Goal: Transaction & Acquisition: Purchase product/service

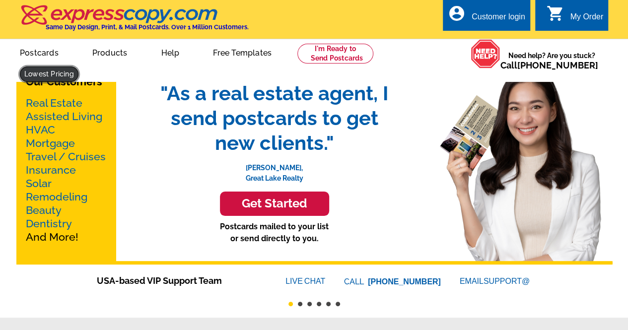
click at [78, 66] on link at bounding box center [49, 73] width 59 height 15
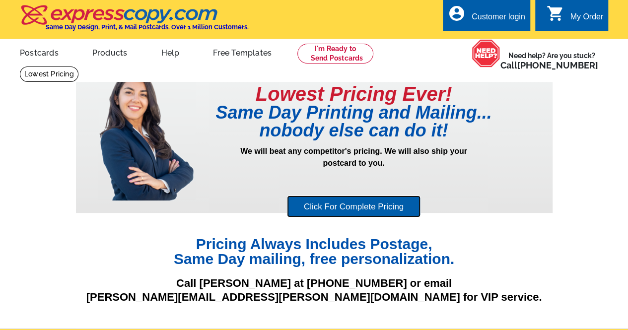
click at [336, 200] on link "Click For Complete Pricing" at bounding box center [353, 207] width 133 height 22
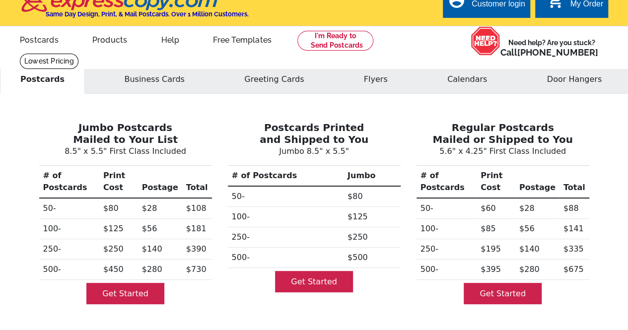
scroll to position [99, 0]
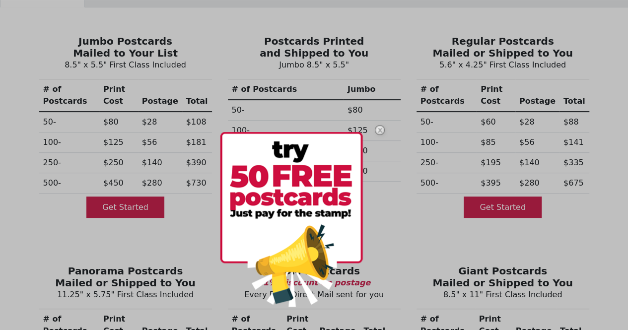
click at [378, 132] on img at bounding box center [379, 130] width 29 height 29
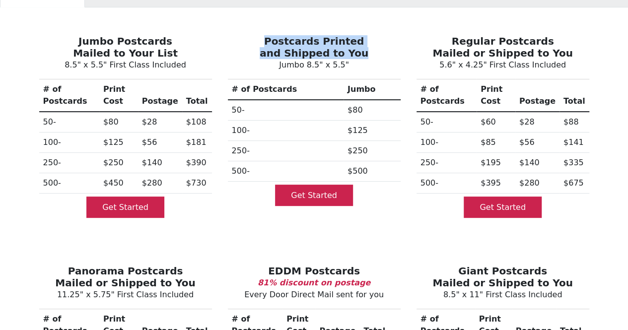
drag, startPoint x: 272, startPoint y: 42, endPoint x: 364, endPoint y: 55, distance: 93.1
click at [364, 55] on h3 "Postcards Printed and Shipped to You" at bounding box center [314, 47] width 173 height 24
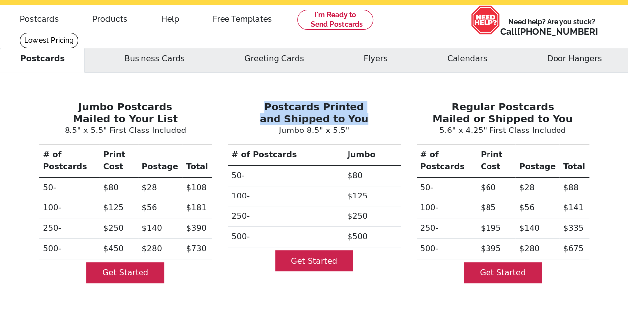
scroll to position [50, 0]
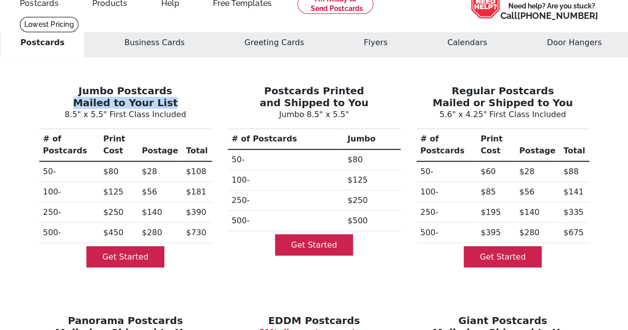
drag, startPoint x: 79, startPoint y: 106, endPoint x: 189, endPoint y: 103, distance: 109.2
click at [189, 103] on h3 "Jumbo Postcards Mailed to Your List" at bounding box center [125, 97] width 173 height 24
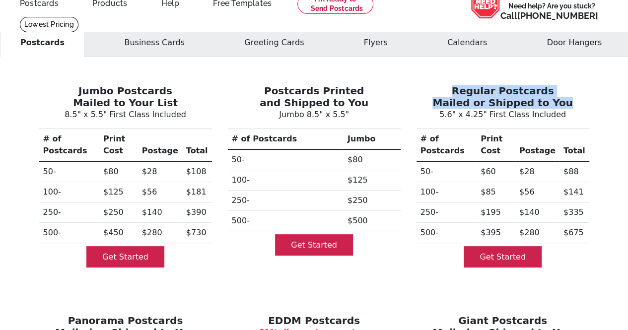
drag, startPoint x: 457, startPoint y: 89, endPoint x: 581, endPoint y: 107, distance: 124.8
click at [581, 107] on h3 "Regular Postcards Mailed or Shipped to You" at bounding box center [502, 97] width 173 height 24
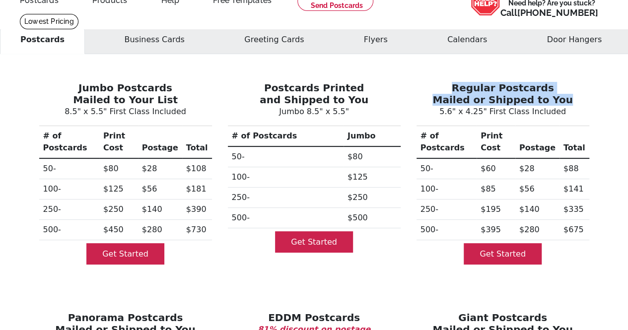
scroll to position [73, 0]
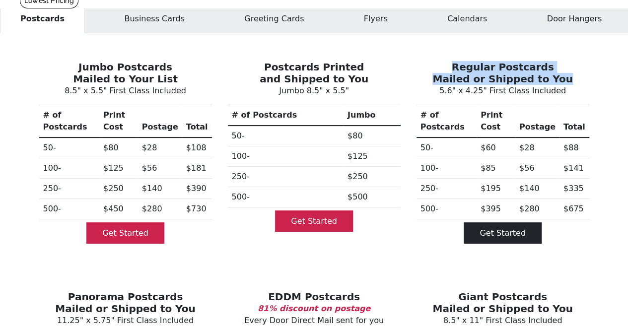
click at [480, 226] on link "Get Started" at bounding box center [502, 232] width 78 height 21
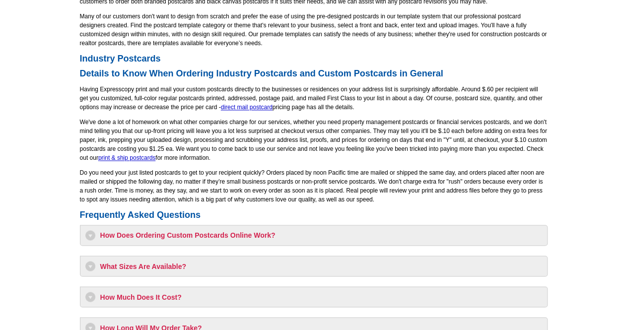
scroll to position [794, 0]
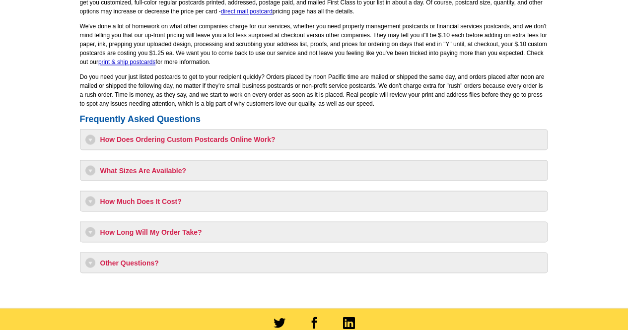
click at [380, 169] on h3 "What Sizes Are Available?" at bounding box center [313, 170] width 457 height 10
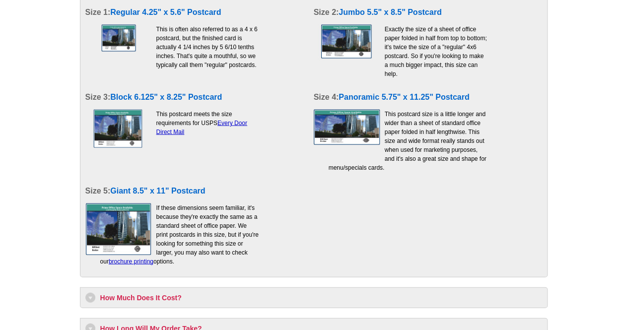
scroll to position [1092, 0]
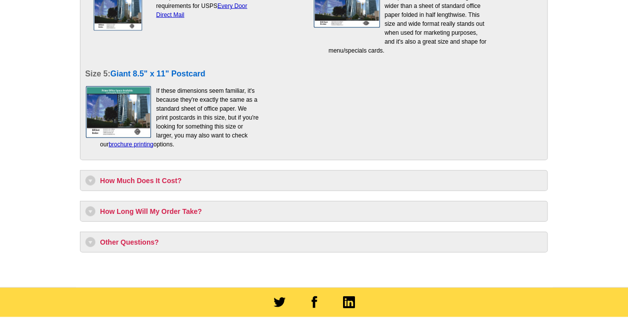
click at [199, 184] on h3 "How Much Does It Cost?" at bounding box center [313, 181] width 457 height 10
select select "1"
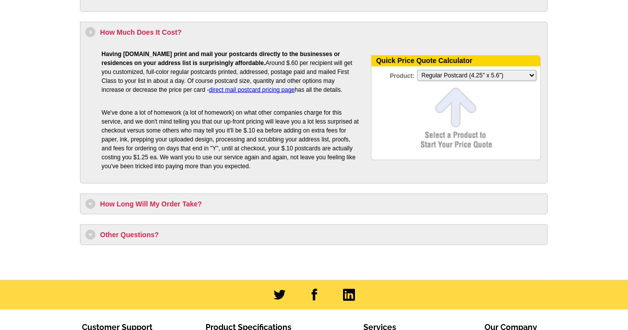
scroll to position [1241, 0]
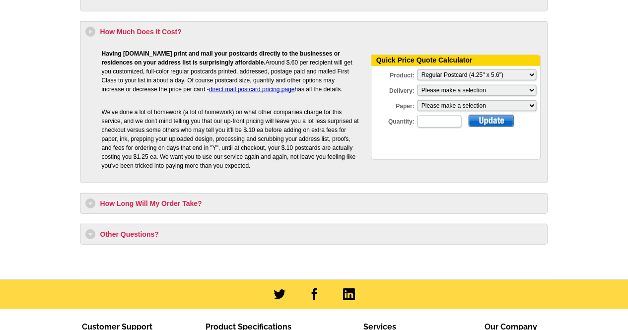
drag, startPoint x: 272, startPoint y: 62, endPoint x: 347, endPoint y: 87, distance: 78.6
click at [347, 87] on p "Having [DOMAIN_NAME] print and mail your postcards directly to the businesses o…" at bounding box center [230, 71] width 257 height 45
click at [342, 93] on p "Having [DOMAIN_NAME] print and mail your postcards directly to the businesses o…" at bounding box center [230, 71] width 257 height 45
click at [447, 89] on select "Please make a selection Print + Address+USPS First Class Print-Only+Shipped To …" at bounding box center [476, 90] width 119 height 11
select select "3"
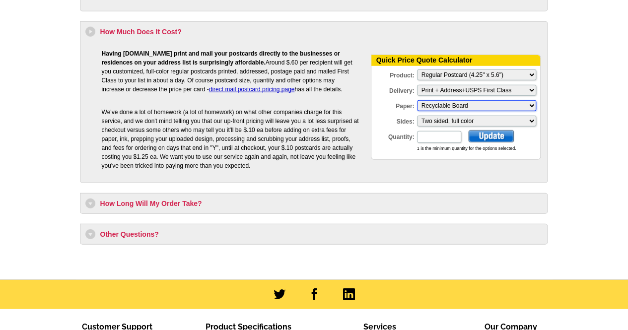
click at [493, 106] on select "Please make a selection Recyclable Board" at bounding box center [476, 105] width 119 height 11
click at [417, 100] on select "Please make a selection Recyclable Board" at bounding box center [476, 105] width 119 height 11
click at [512, 122] on select "Please make a selection Two sided, full color" at bounding box center [476, 121] width 119 height 11
click at [417, 116] on select "Please make a selection Two sided, full color" at bounding box center [476, 121] width 119 height 11
click at [436, 136] on input "Quantity:" at bounding box center [439, 137] width 44 height 12
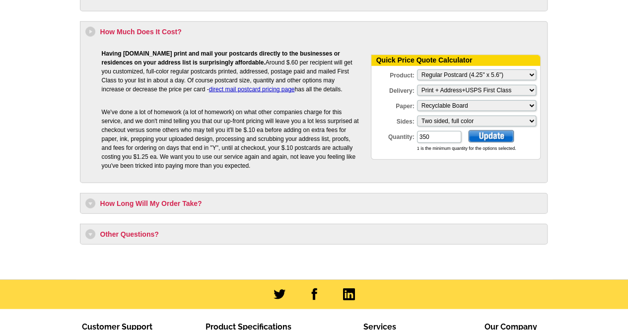
click at [507, 134] on div at bounding box center [491, 136] width 46 height 12
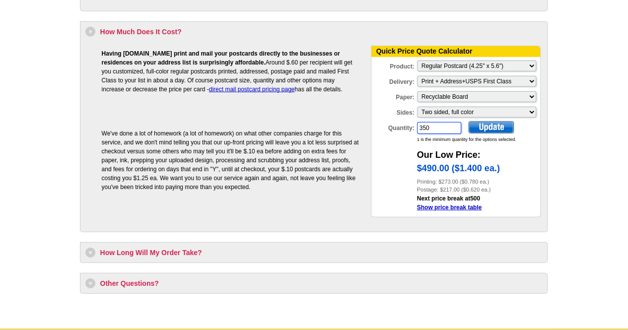
drag, startPoint x: 441, startPoint y: 124, endPoint x: 398, endPoint y: 122, distance: 43.2
click at [398, 122] on div "Quantity: 350" at bounding box center [416, 128] width 91 height 14
type input "236"
click at [502, 125] on div at bounding box center [491, 127] width 46 height 12
